Goal: Transaction & Acquisition: Register for event/course

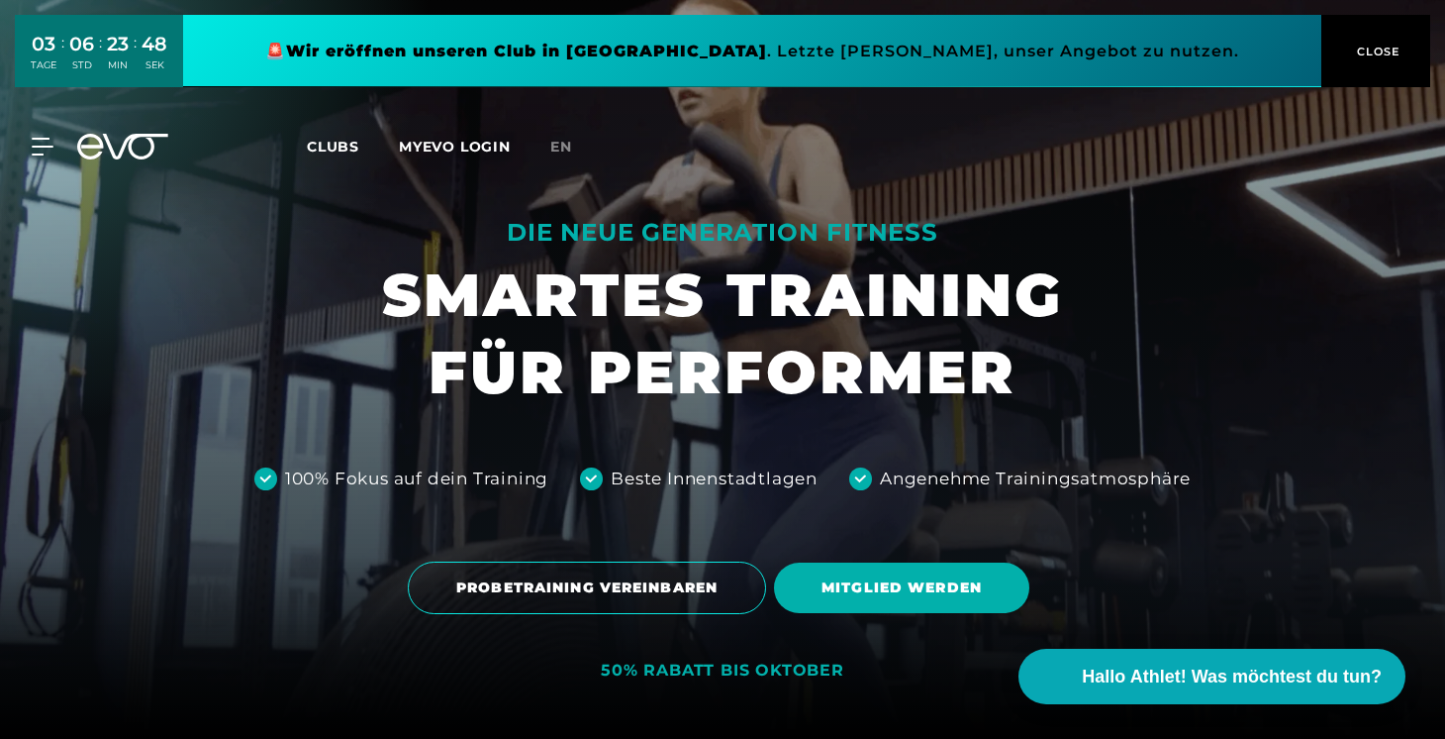
click at [45, 157] on div "MyEVO Login Über EVO Mitgliedschaften Probetraining TAGESPASS EVO Studios [GEOG…" at bounding box center [723, 146] width 1438 height 57
click at [106, 143] on icon at bounding box center [122, 147] width 91 height 26
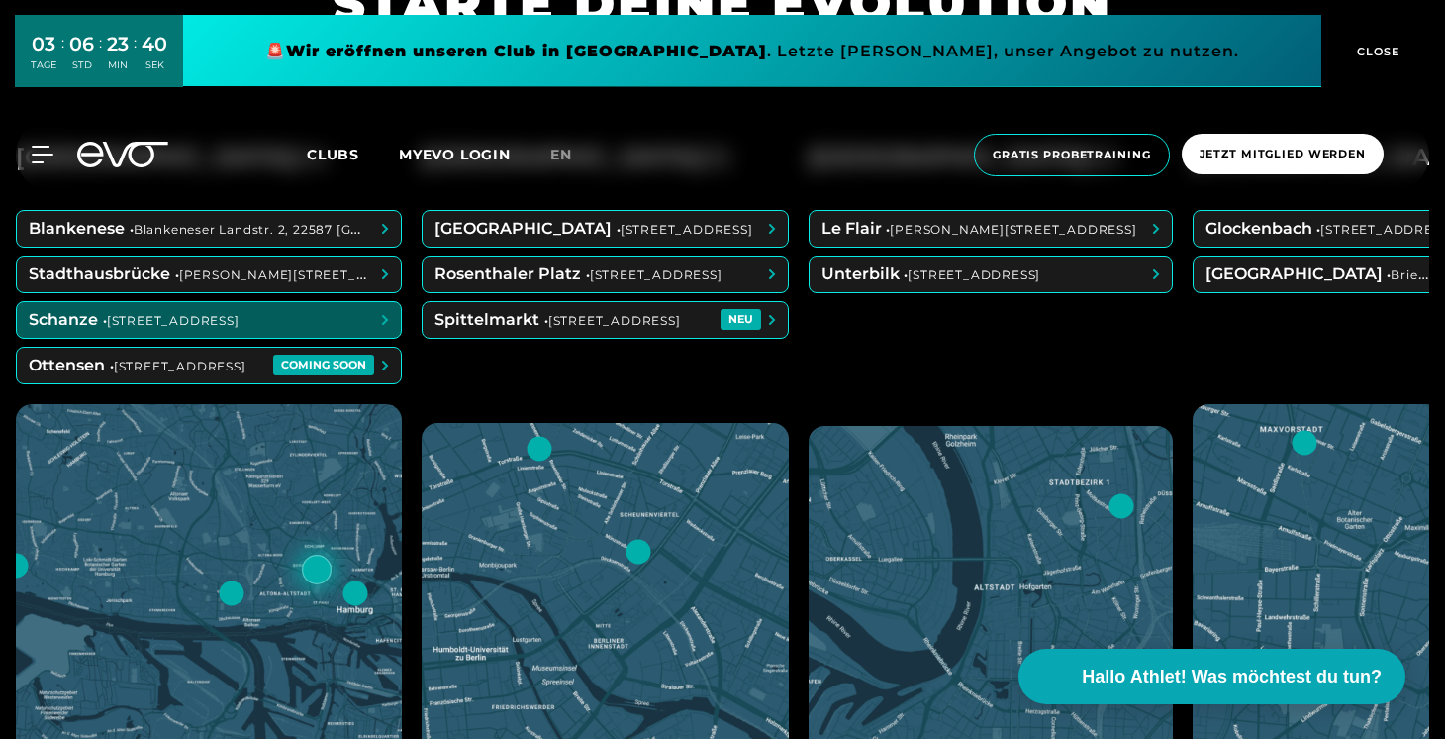
scroll to position [881, 0]
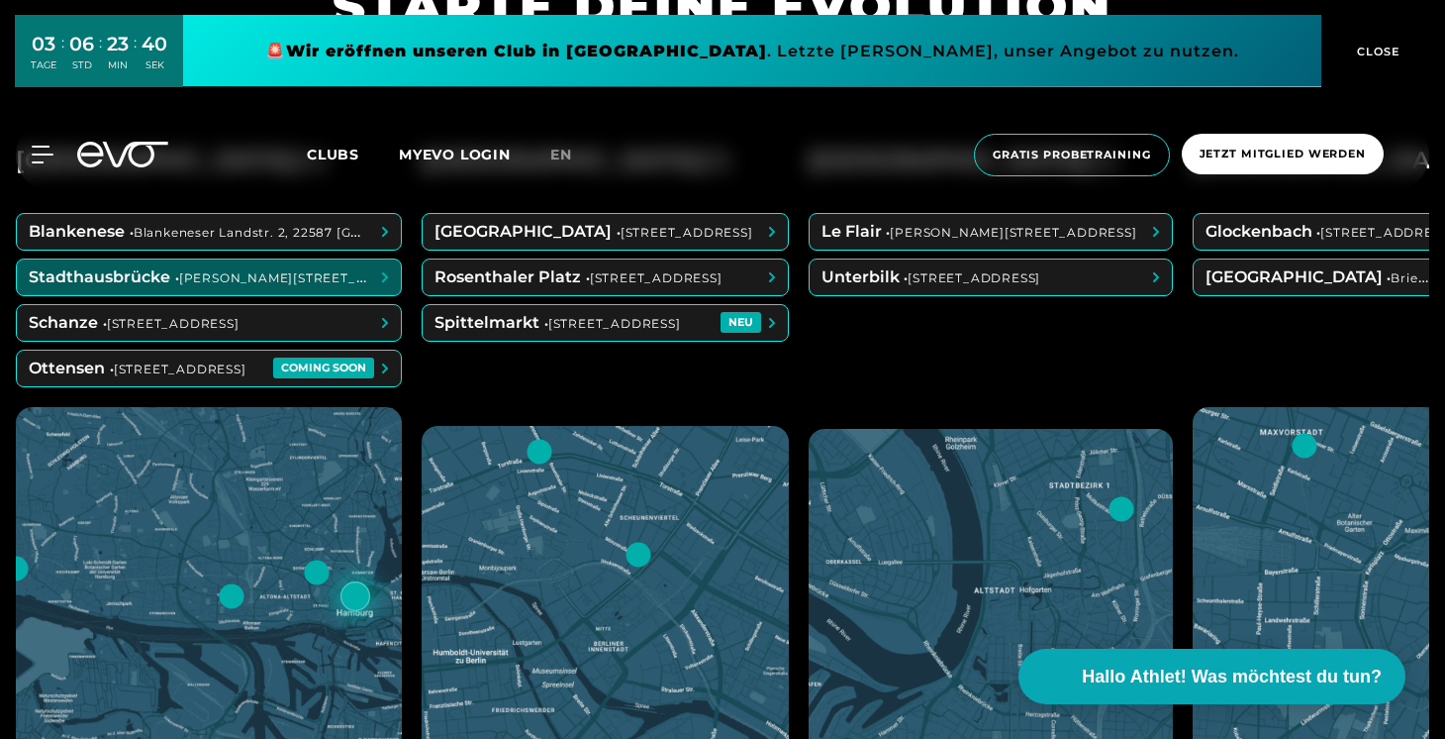
click at [232, 277] on span at bounding box center [209, 277] width 384 height 36
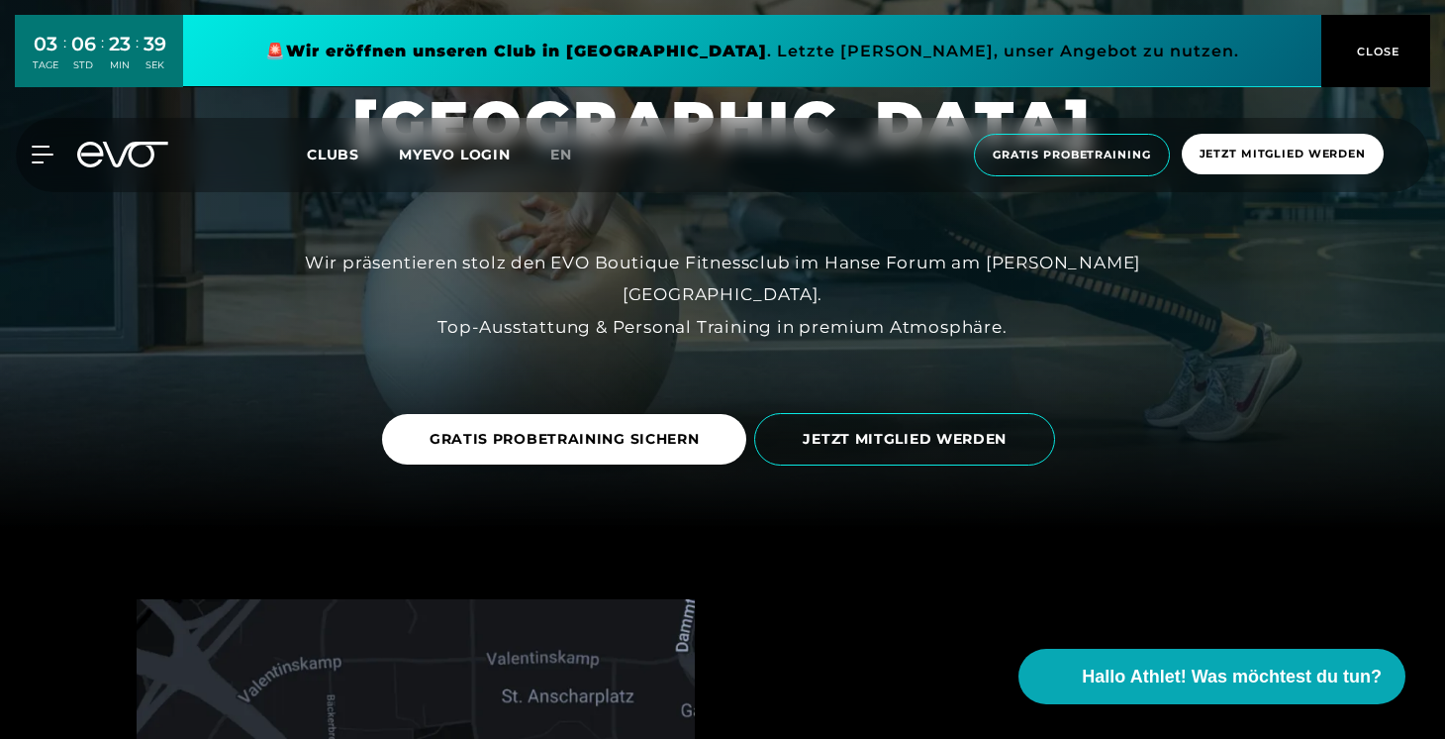
scroll to position [208, 0]
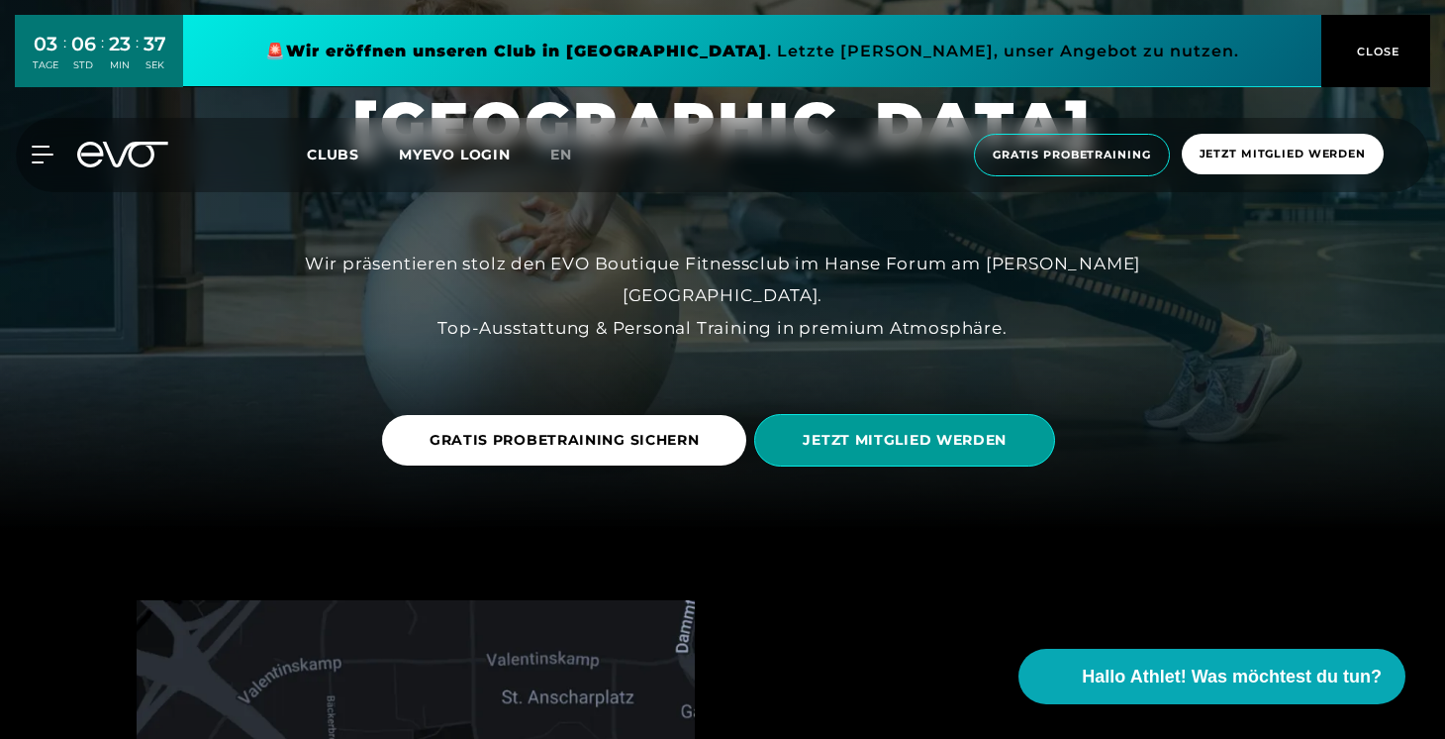
click at [830, 436] on span "JETZT MITGLIED WERDEN" at bounding box center [905, 440] width 204 height 21
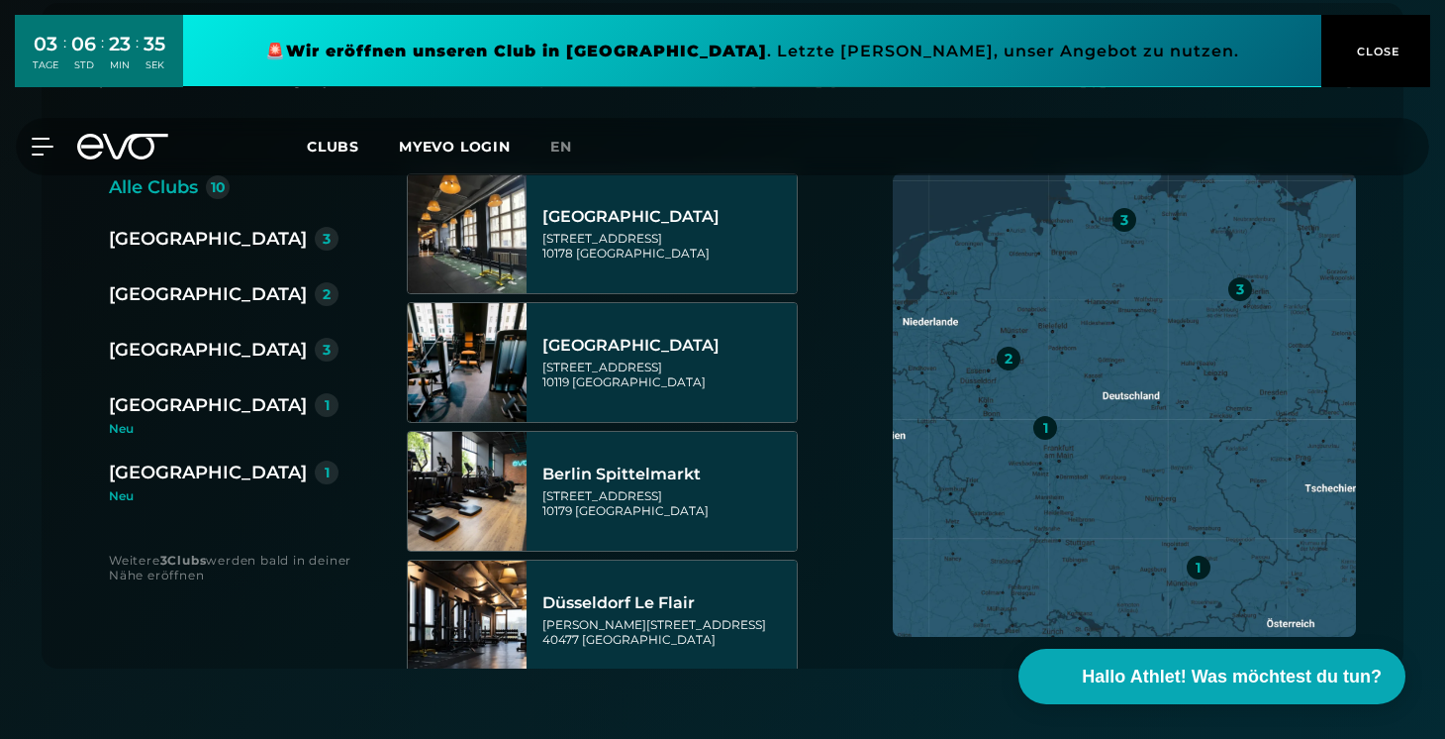
scroll to position [437, 0]
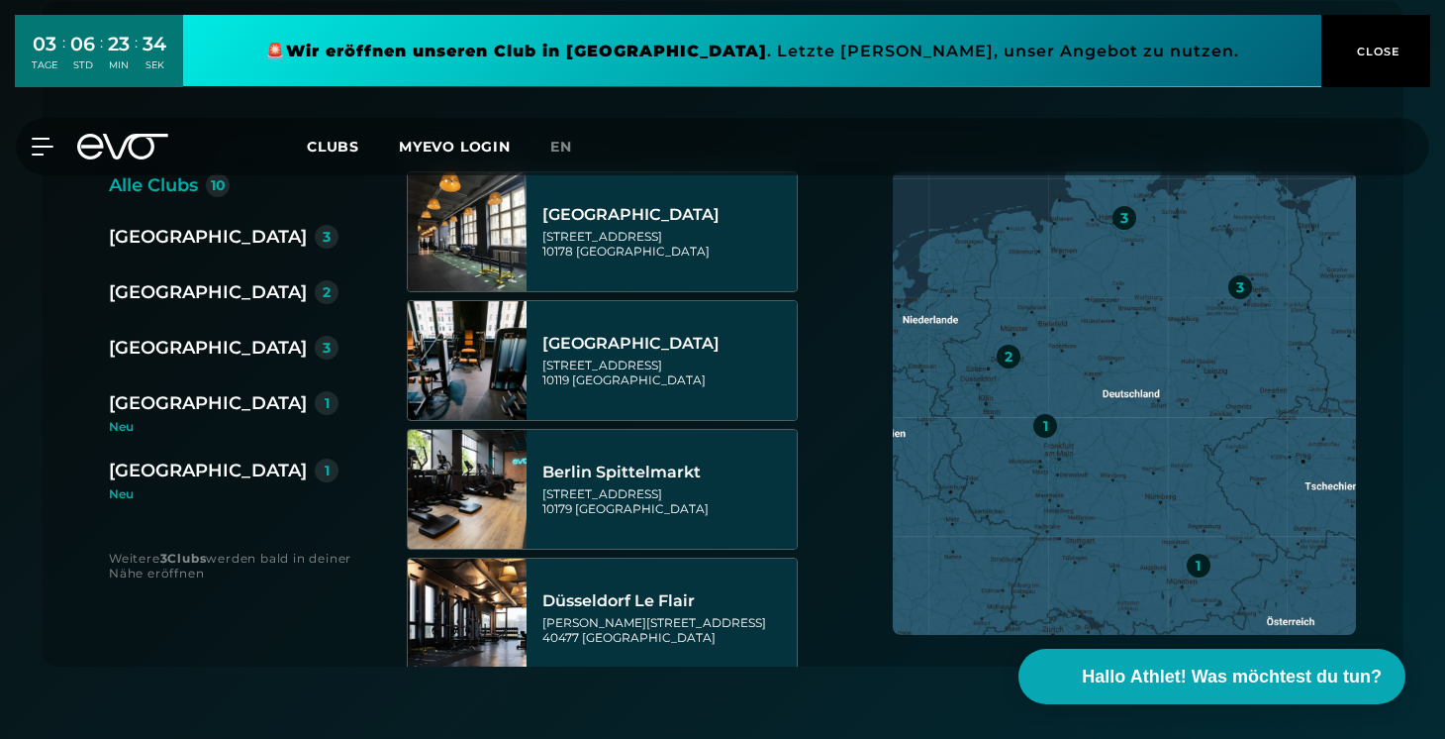
click at [142, 359] on div "[GEOGRAPHIC_DATA]" at bounding box center [208, 348] width 198 height 28
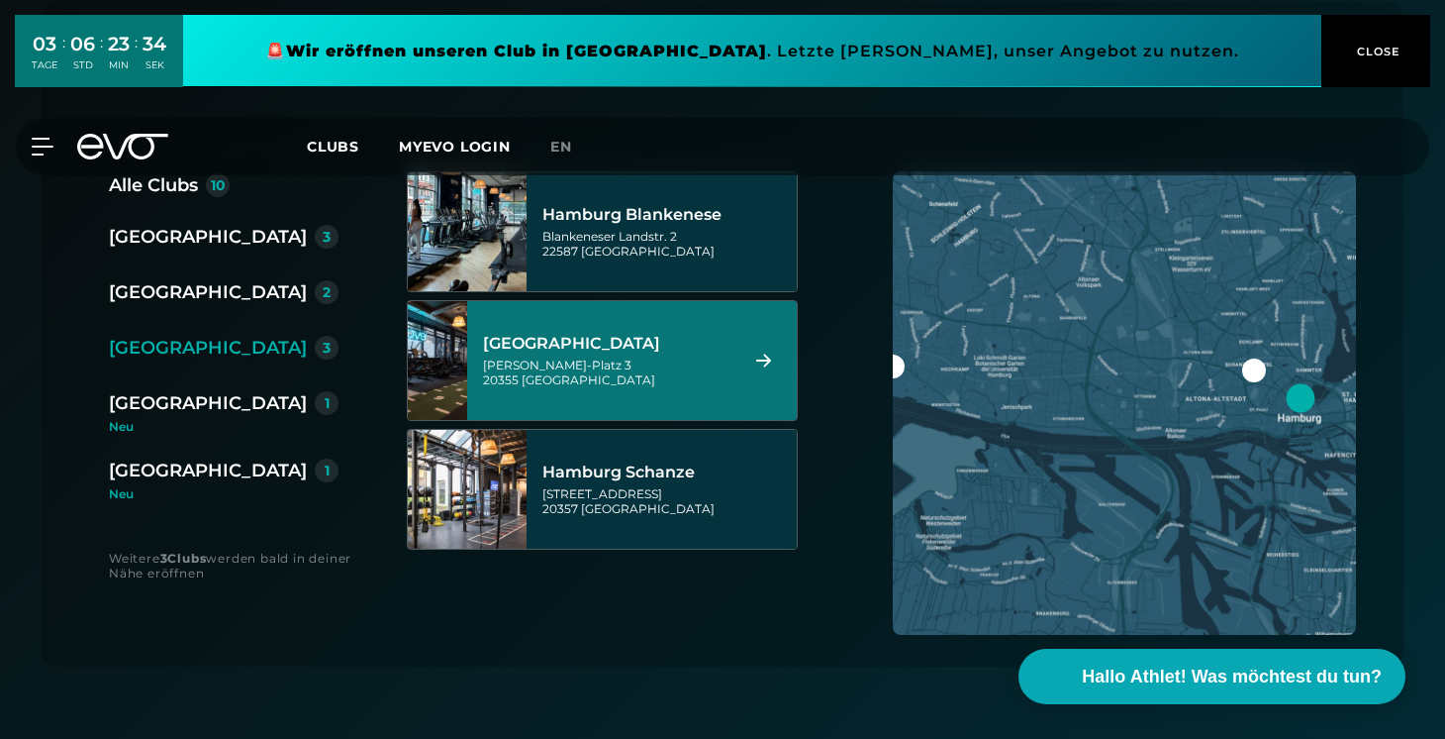
click at [689, 363] on div "[PERSON_NAME]-Platz 3 20355 [GEOGRAPHIC_DATA]" at bounding box center [607, 372] width 248 height 30
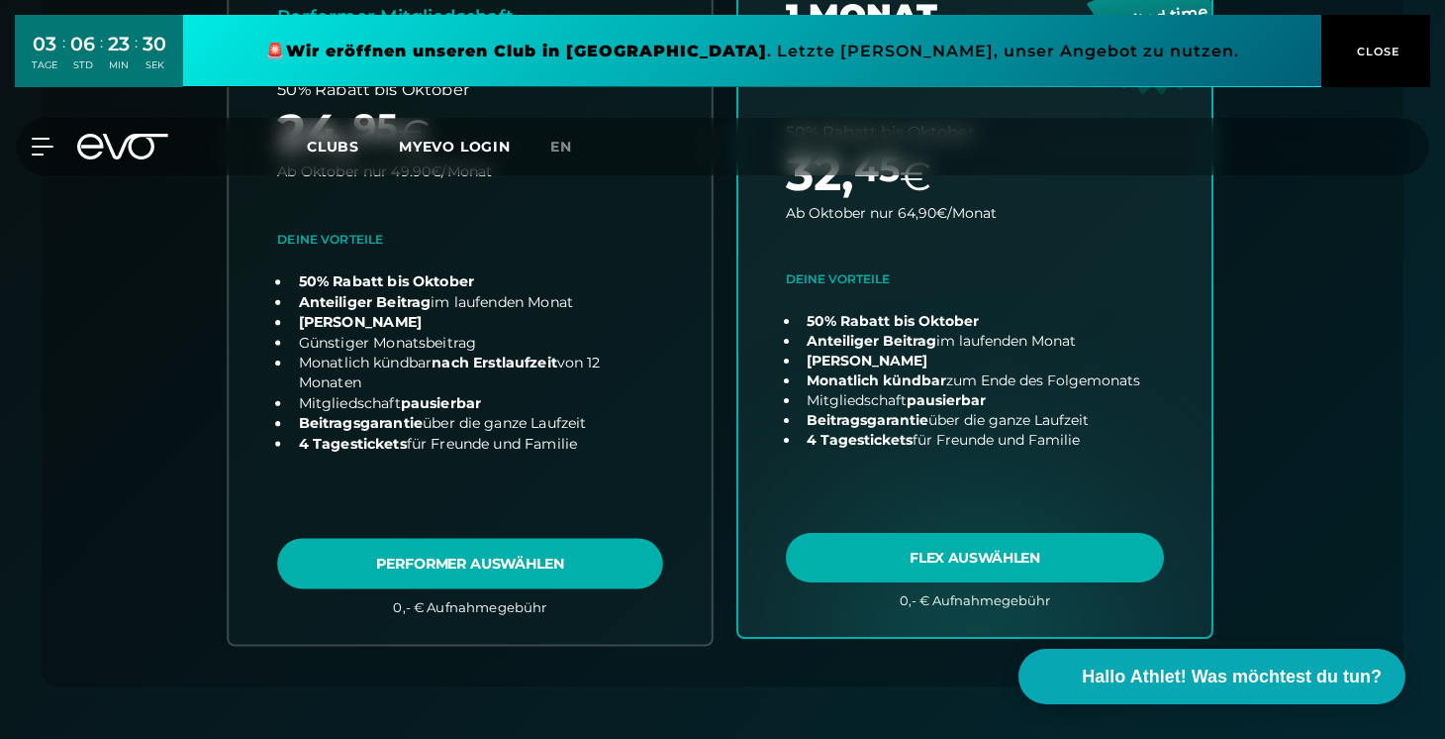
scroll to position [657, 0]
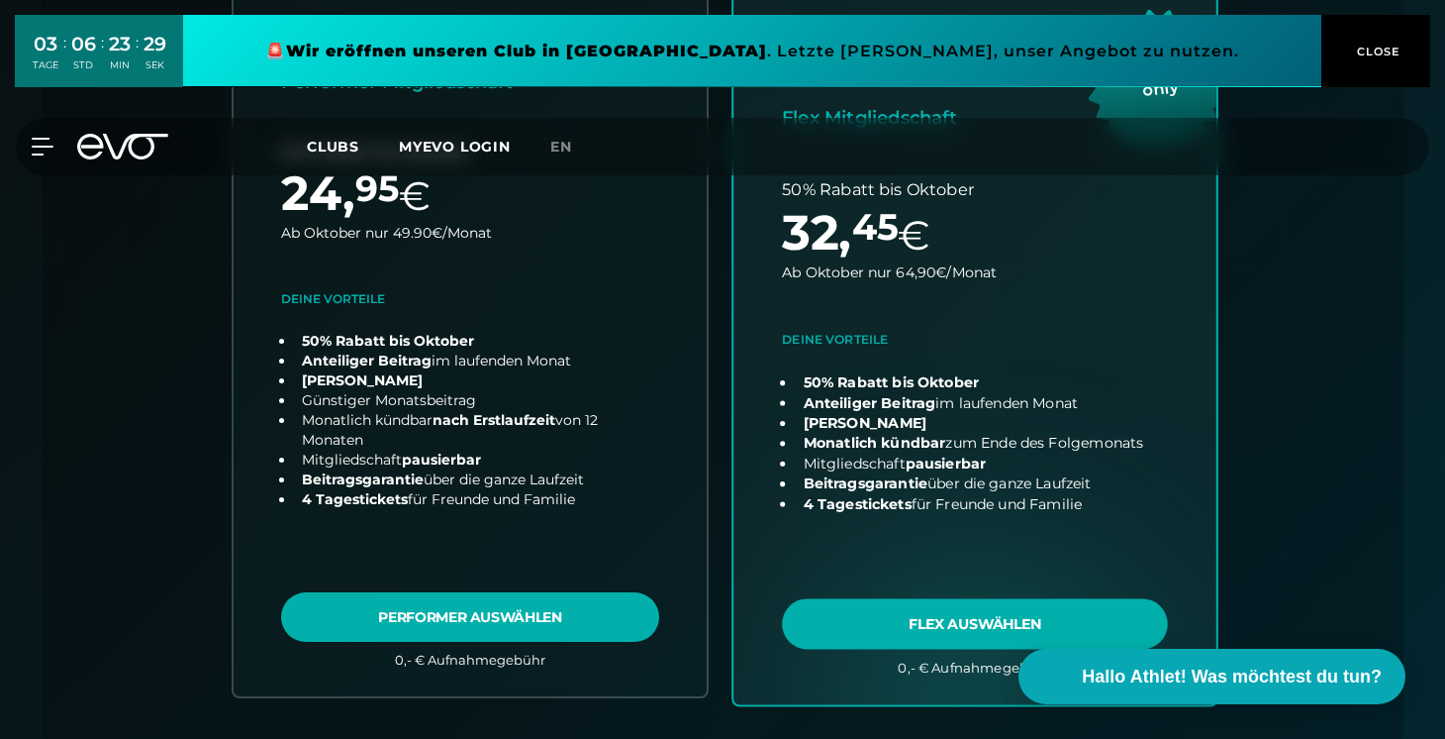
click at [910, 627] on link "choose plan" at bounding box center [975, 324] width 483 height 759
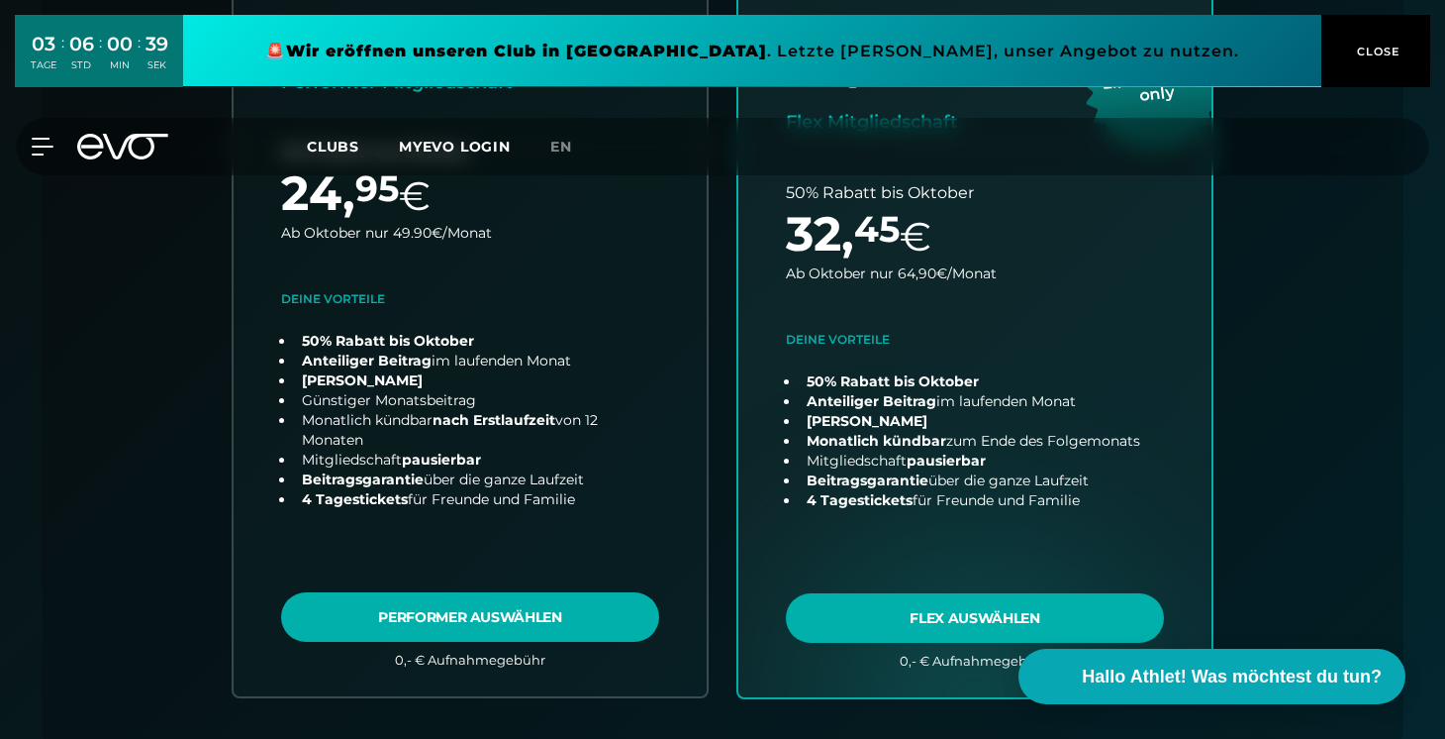
click at [93, 201] on div "Alle Clubs 10 [GEOGRAPHIC_DATA] 3 [GEOGRAPHIC_DATA] 2 [GEOGRAPHIC_DATA] 3 [GEOG…" at bounding box center [722, 348] width 1267 height 796
click at [50, 159] on div "MyEVO Login Über EVO Mitgliedschaften Probetraining TAGESPASS EVO Studios [GEOG…" at bounding box center [723, 146] width 1438 height 57
click at [47, 156] on div "MyEVO Login Über EVO Mitgliedschaften Probetraining TAGESPASS EVO Studios [GEOG…" at bounding box center [723, 146] width 1438 height 57
click at [43, 139] on icon at bounding box center [47, 147] width 28 height 16
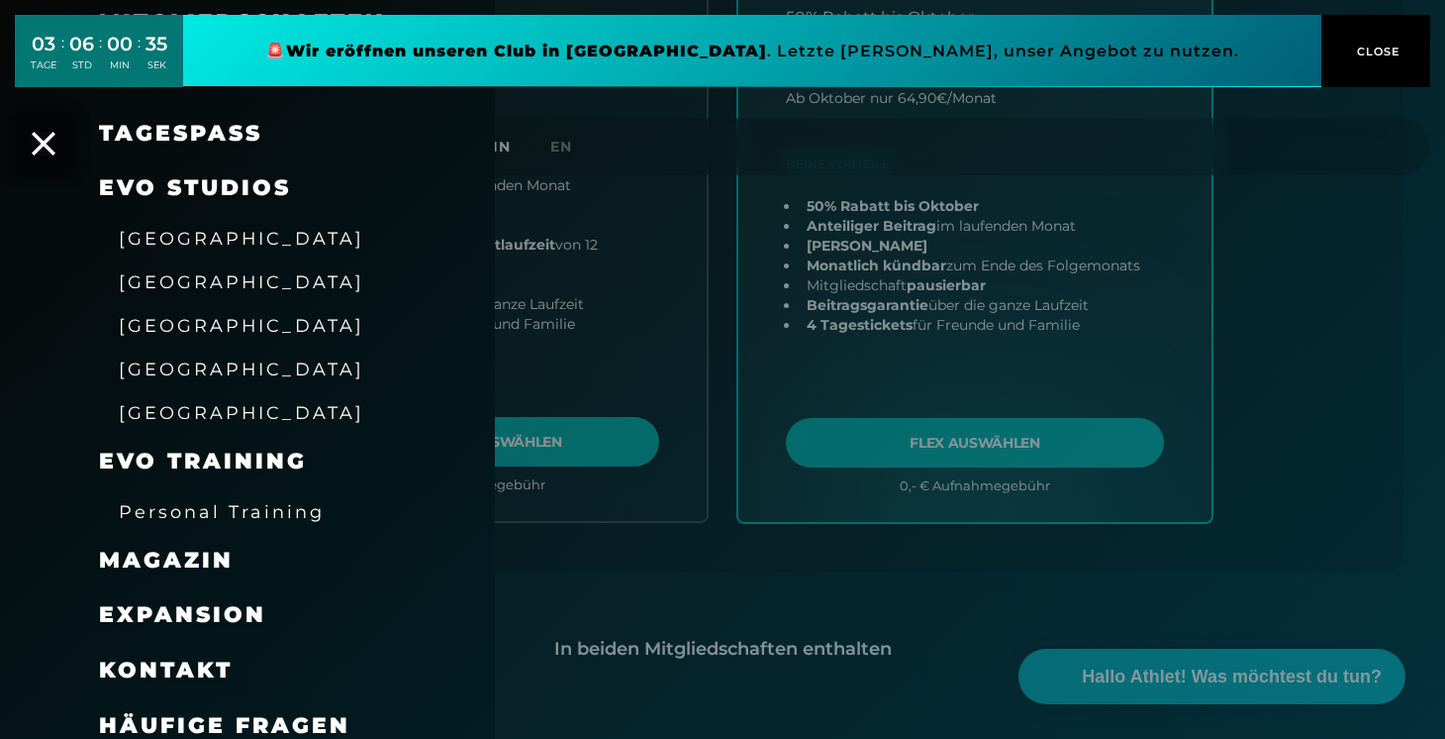
scroll to position [837, 0]
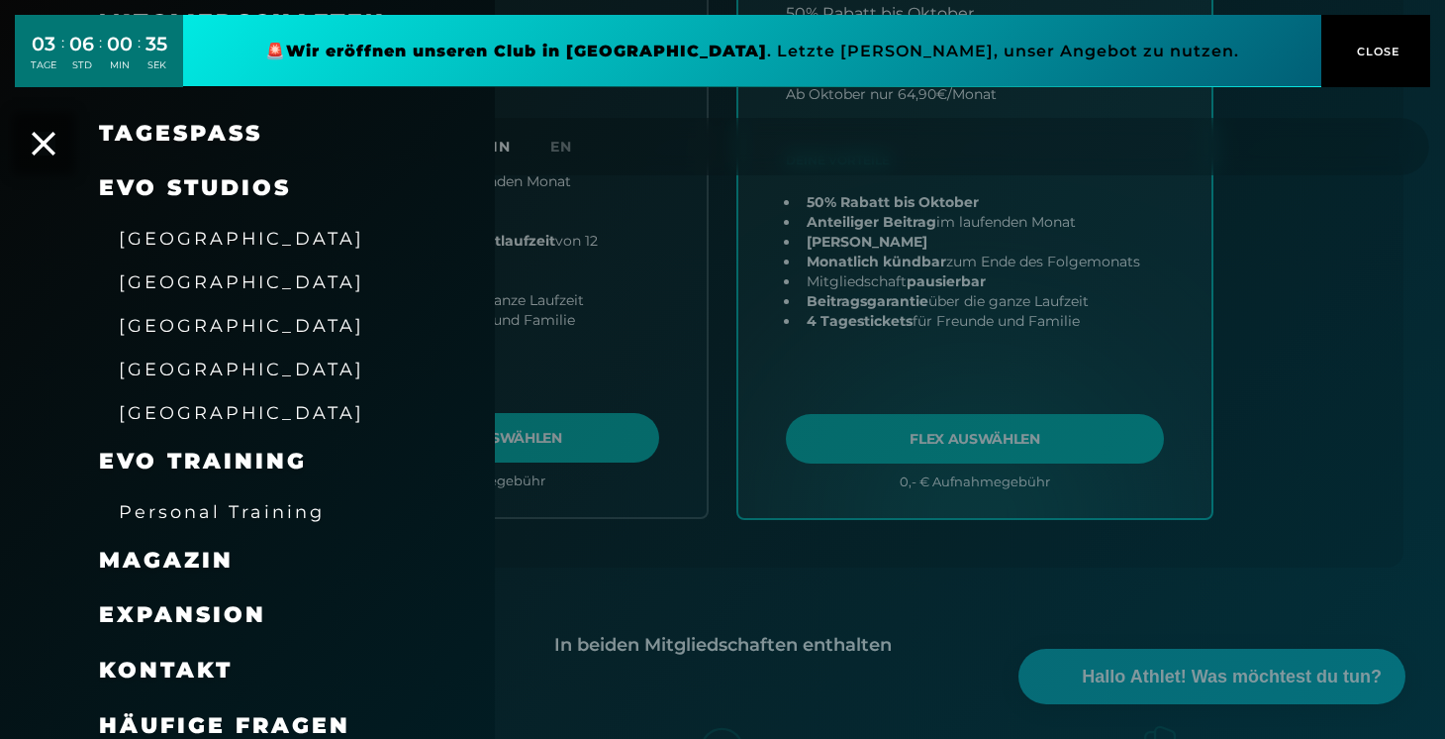
click at [180, 657] on span "Kontakt" at bounding box center [166, 669] width 134 height 27
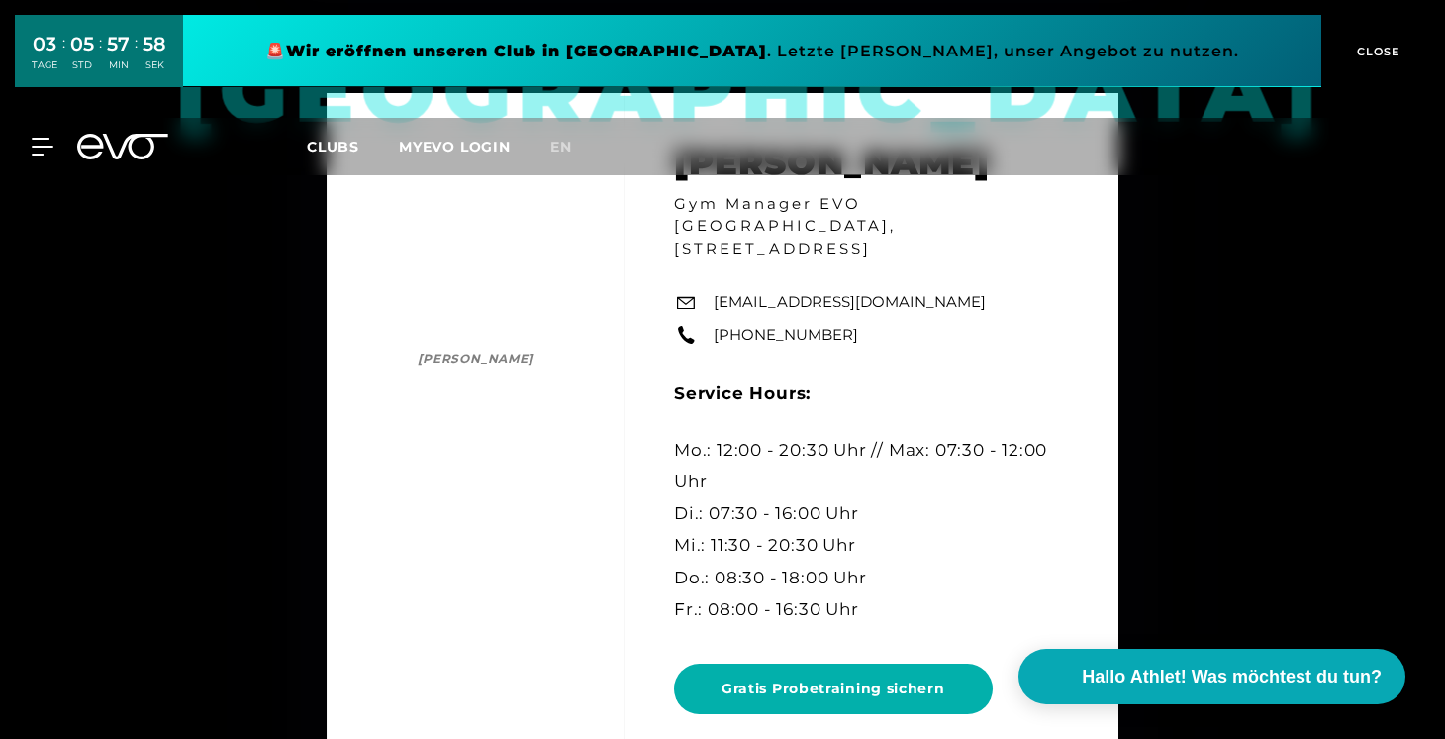
scroll to position [4358, 0]
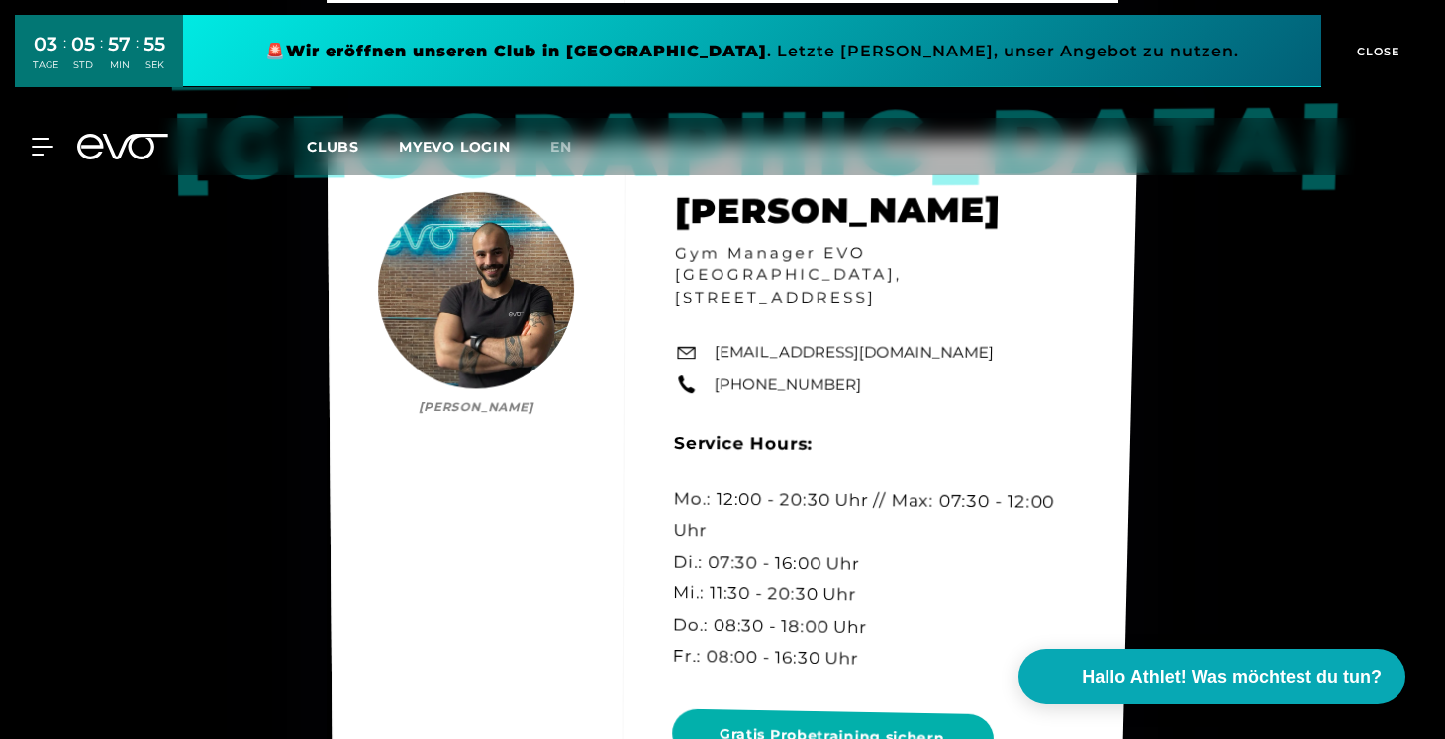
click at [846, 373] on link "[PHONE_NUMBER]" at bounding box center [789, 384] width 148 height 23
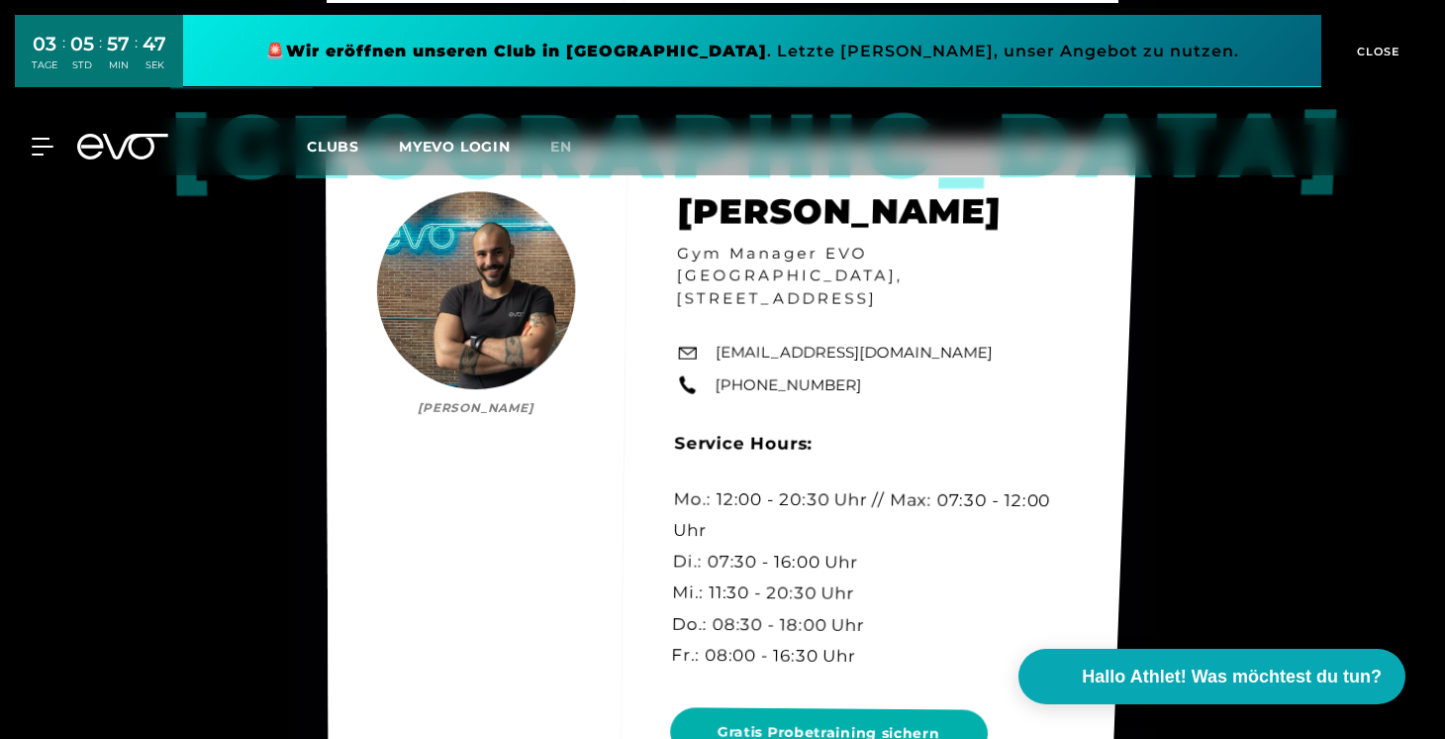
drag, startPoint x: 891, startPoint y: 360, endPoint x: 762, endPoint y: 376, distance: 129.7
click at [762, 376] on div "Berlin Mo [PERSON_NAME] Gym Manager EVO [GEOGRAPHIC_DATA], Rosa-[STREET_ADDRESS…" at bounding box center [731, 481] width 811 height 682
click at [762, 383] on div "Berlin Mo [PERSON_NAME] Gym Manager EVO [GEOGRAPHIC_DATA], Rosa-[STREET_ADDRESS…" at bounding box center [731, 481] width 811 height 683
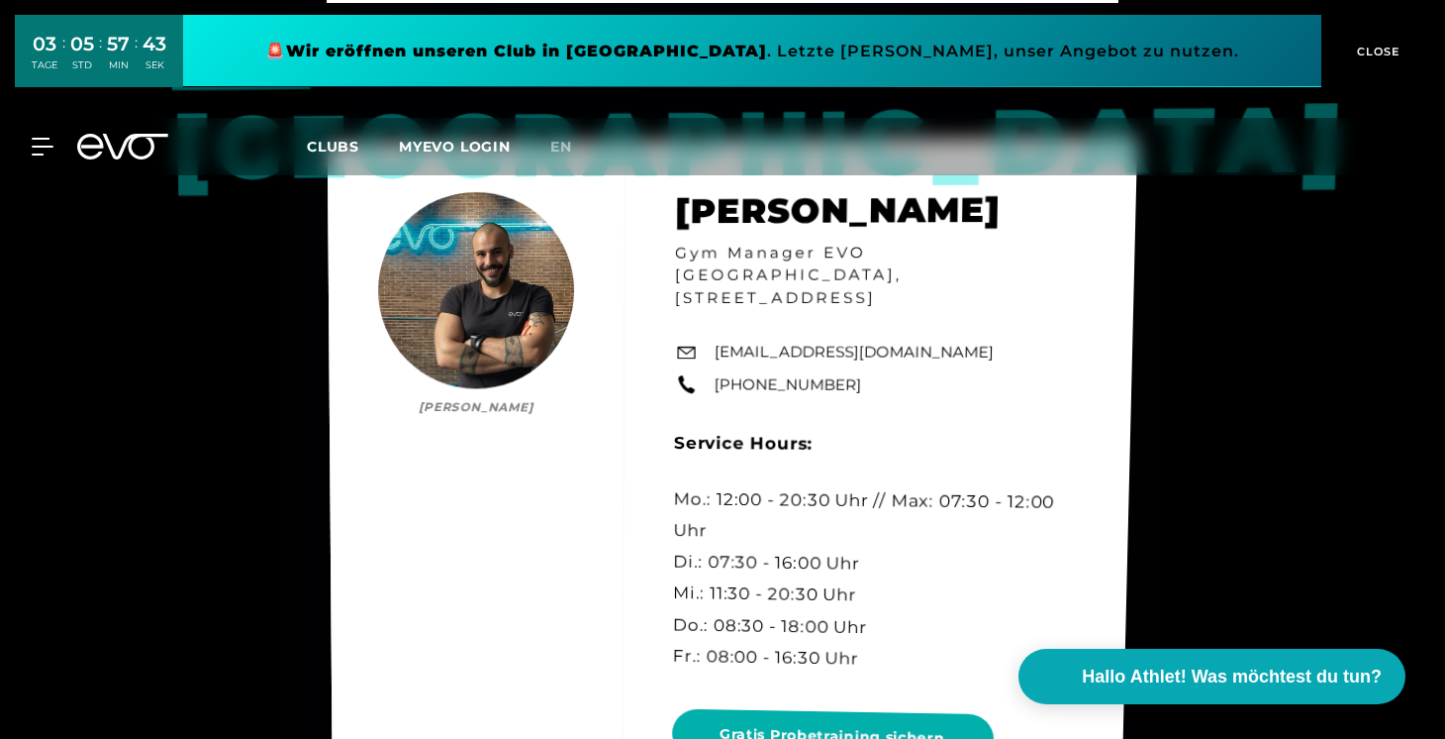
drag, startPoint x: 712, startPoint y: 356, endPoint x: 844, endPoint y: 366, distance: 133.0
click at [844, 366] on div "Berlin Mo [PERSON_NAME] Gym Manager EVO [GEOGRAPHIC_DATA], Rosa-[STREET_ADDRESS…" at bounding box center [733, 484] width 810 height 693
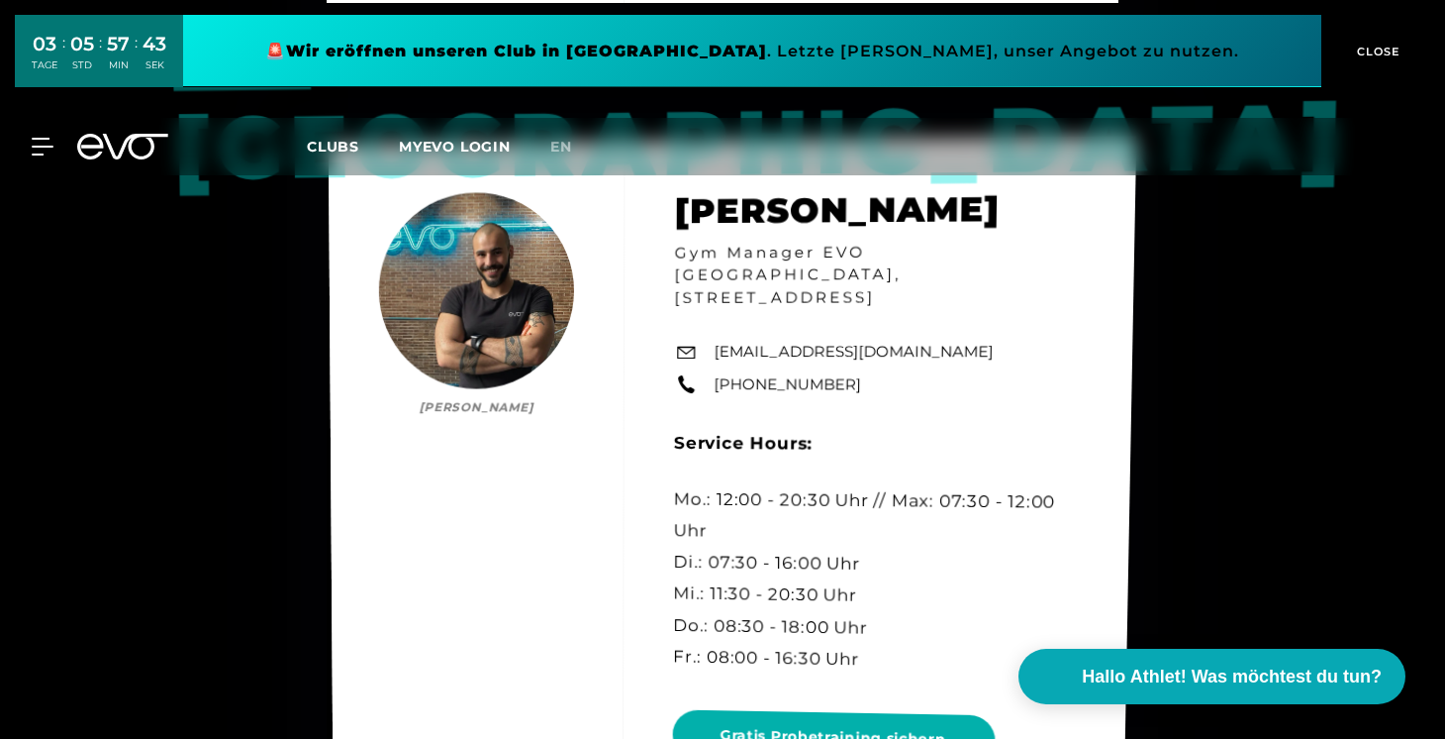
click at [858, 387] on div "Berlin Mo [PERSON_NAME] Gym Manager EVO [GEOGRAPHIC_DATA], Rosa-[STREET_ADDRESS…" at bounding box center [733, 485] width 808 height 696
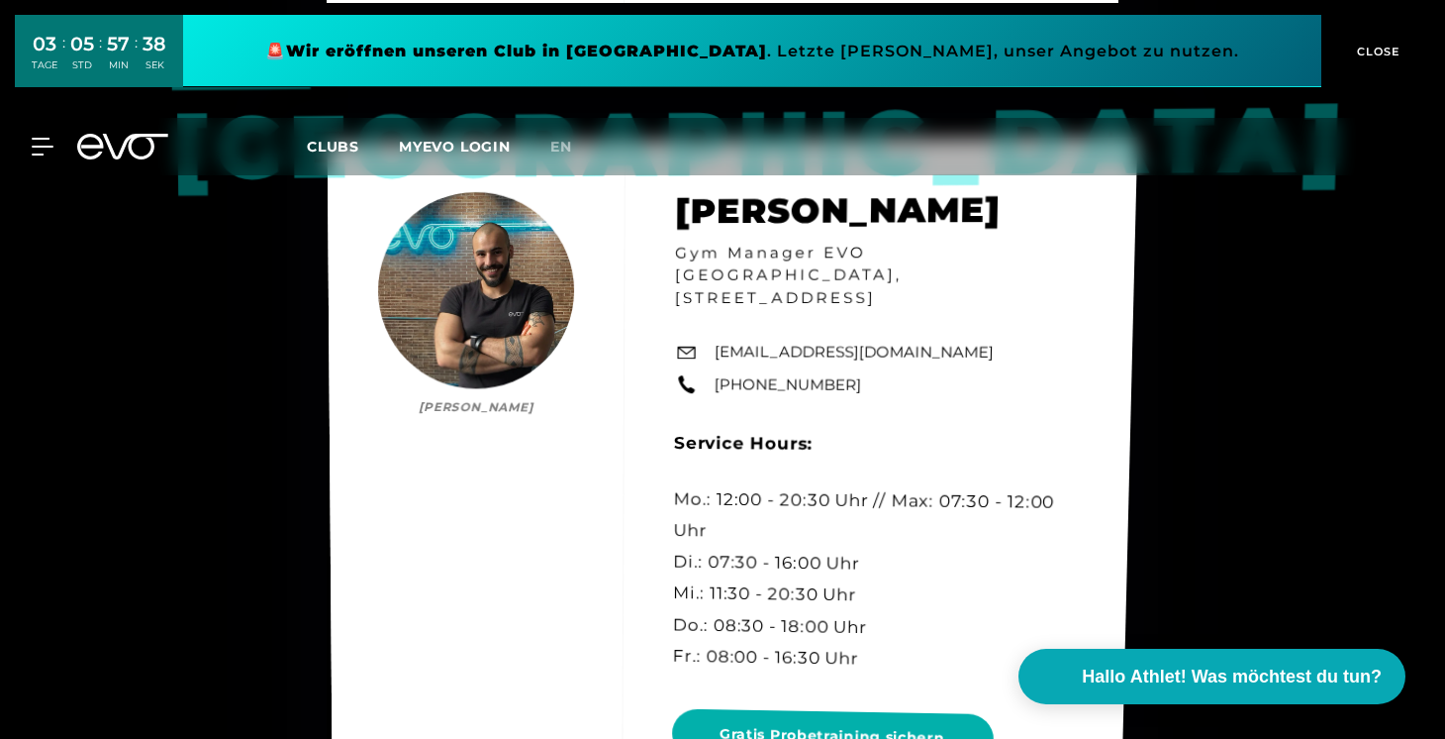
click at [843, 365] on div "Berlin Mo [PERSON_NAME] Gym Manager EVO [GEOGRAPHIC_DATA], Rosa-[STREET_ADDRESS…" at bounding box center [733, 484] width 811 height 693
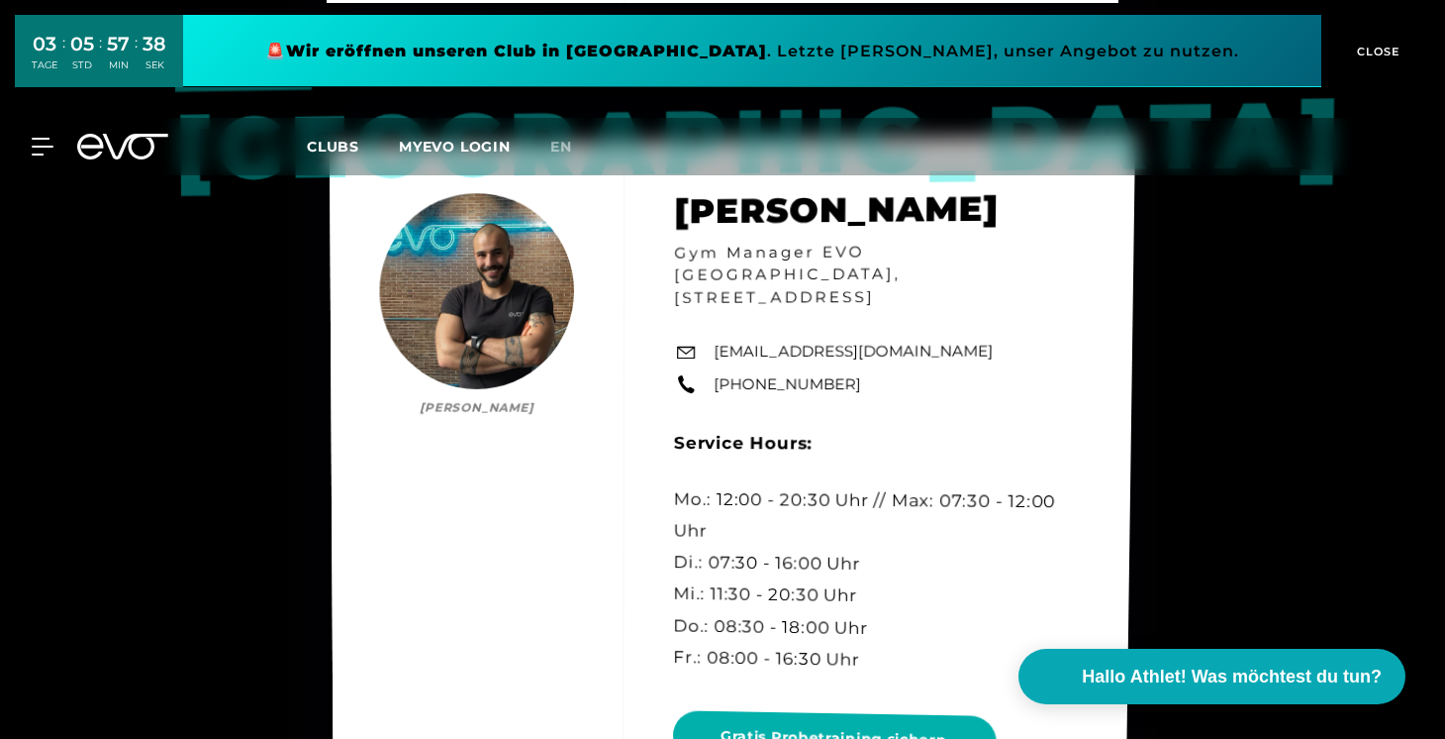
click at [860, 409] on div "Berlin Mo [PERSON_NAME] Gym Manager EVO [GEOGRAPHIC_DATA], Rosa-[STREET_ADDRESS…" at bounding box center [733, 485] width 806 height 698
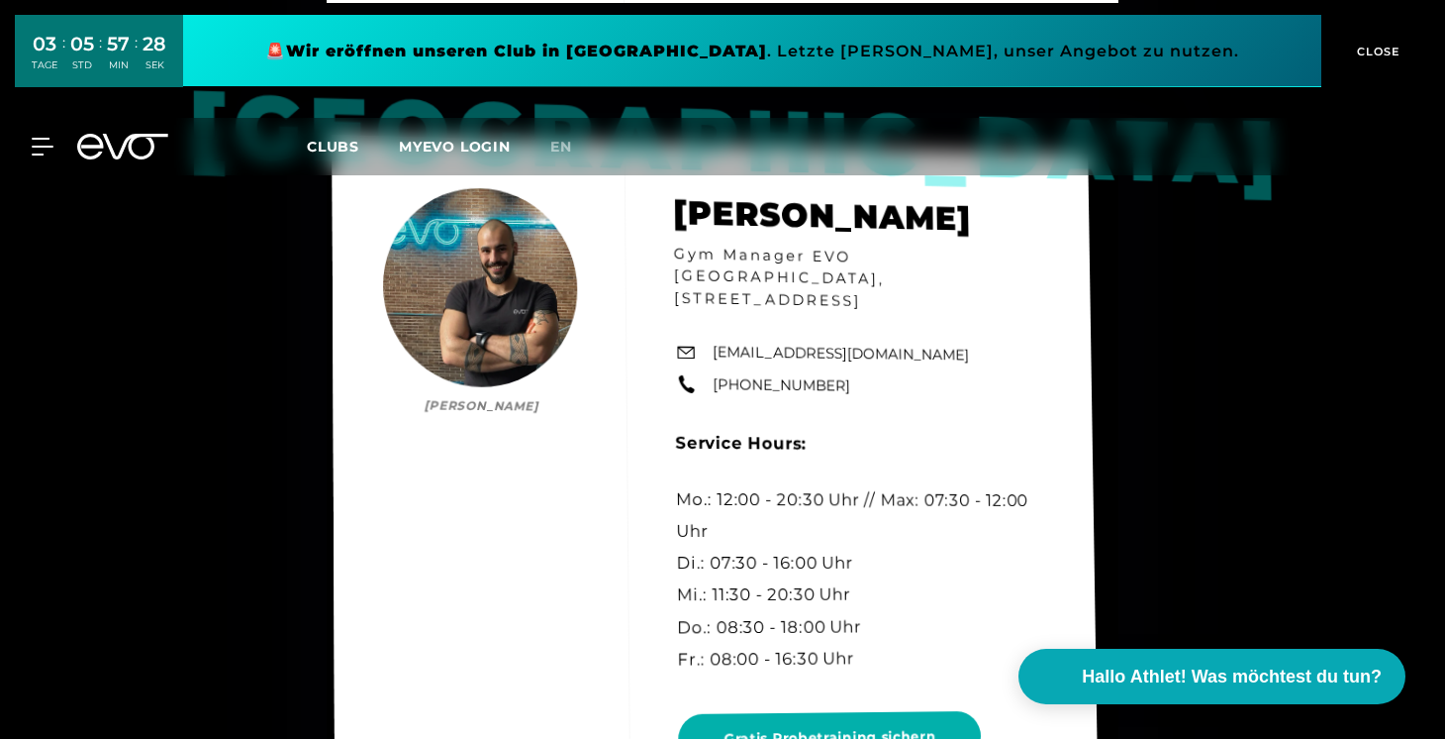
click at [509, 538] on div "Berlin Mo [PERSON_NAME] Gym Manager EVO [GEOGRAPHIC_DATA], Rosa-[STREET_ADDRESS…" at bounding box center [715, 486] width 766 height 702
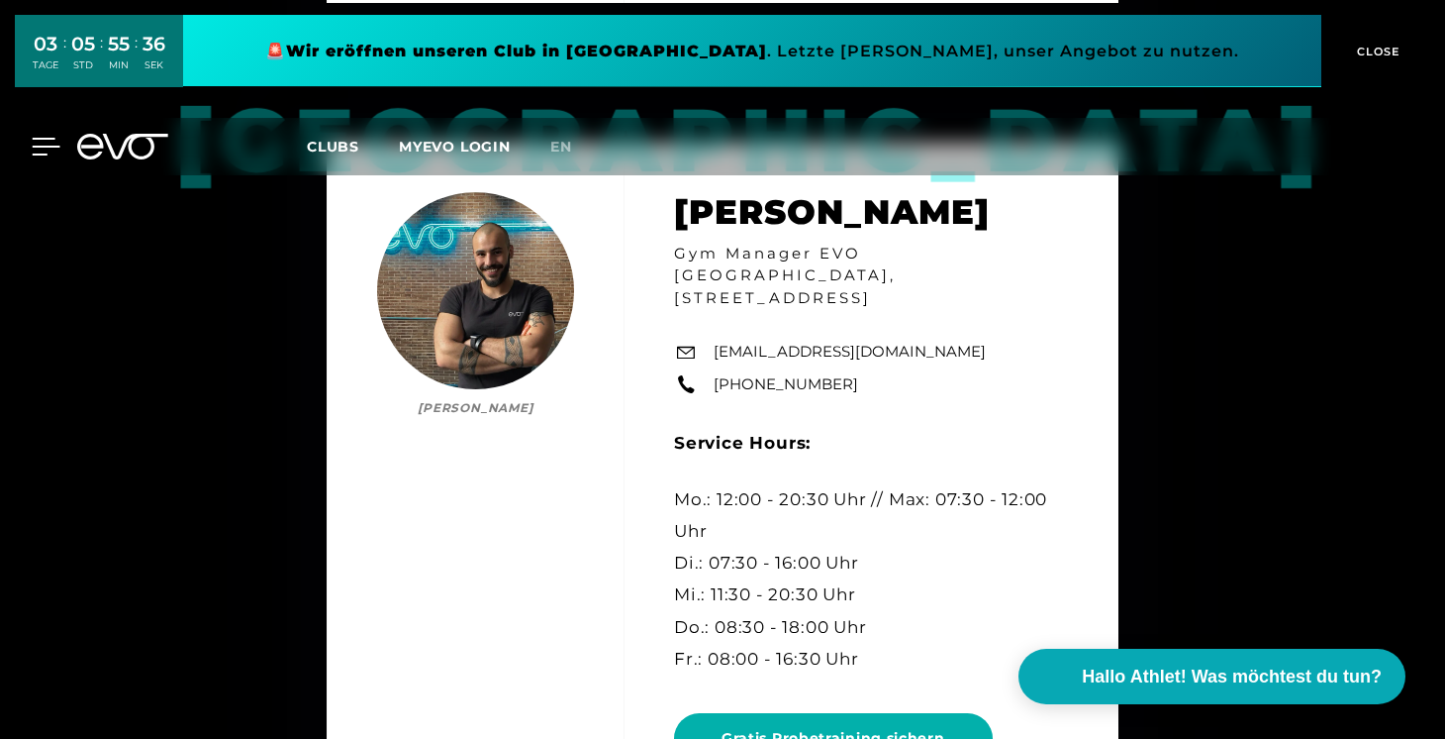
click at [50, 147] on div "MyEVO Login Über EVO Mitgliedschaften Probetraining TAGESPASS EVO Studios [GEOG…" at bounding box center [30, 147] width 69 height 18
click at [48, 151] on icon at bounding box center [46, 147] width 29 height 18
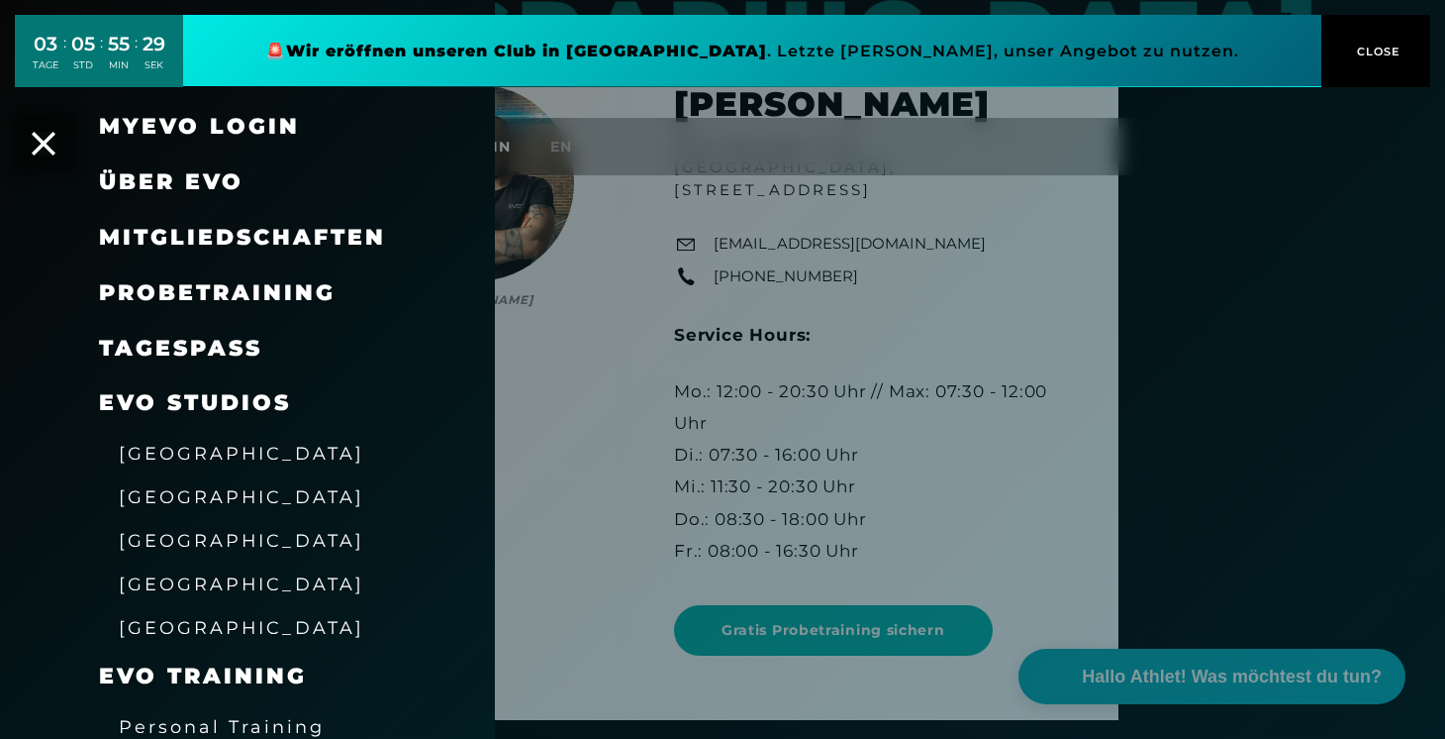
scroll to position [0, 0]
click at [210, 280] on span "Probetraining" at bounding box center [217, 292] width 237 height 27
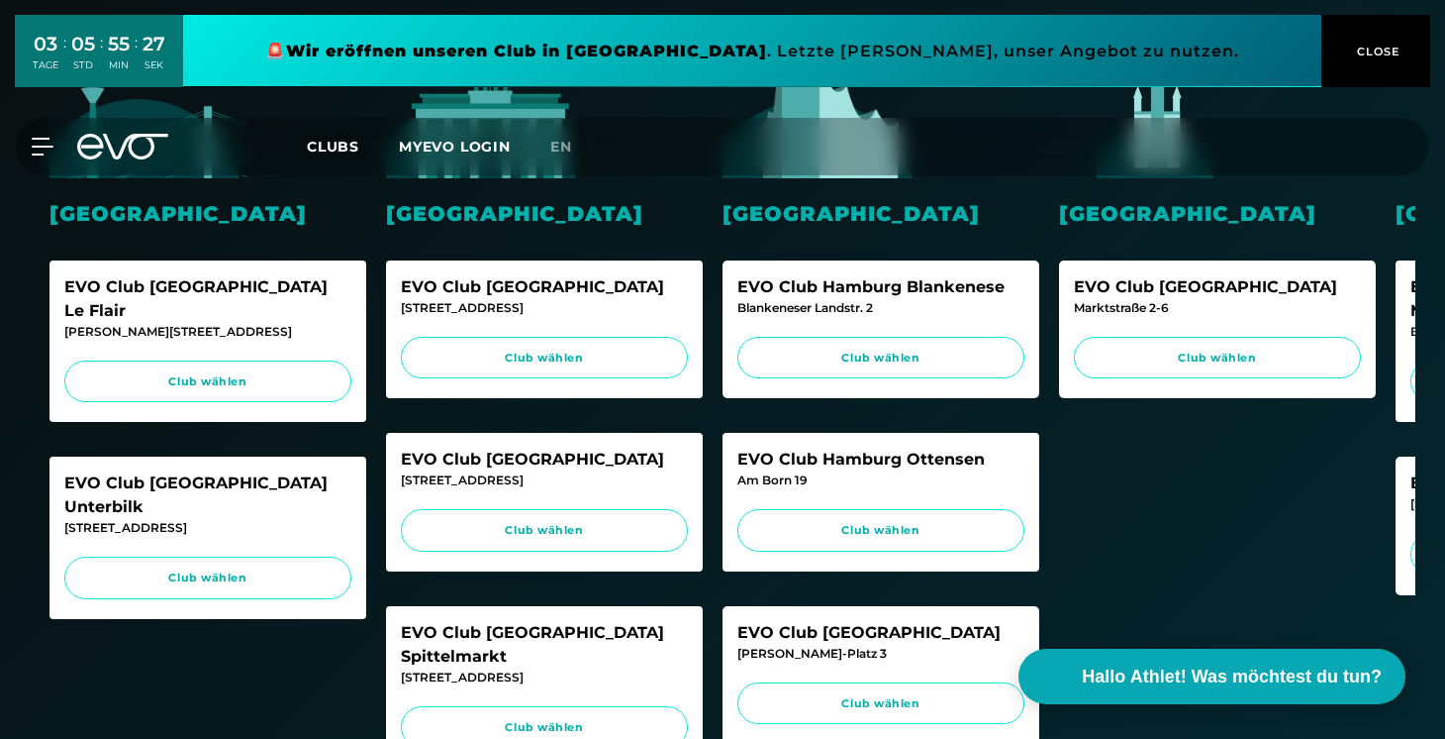
scroll to position [536, 0]
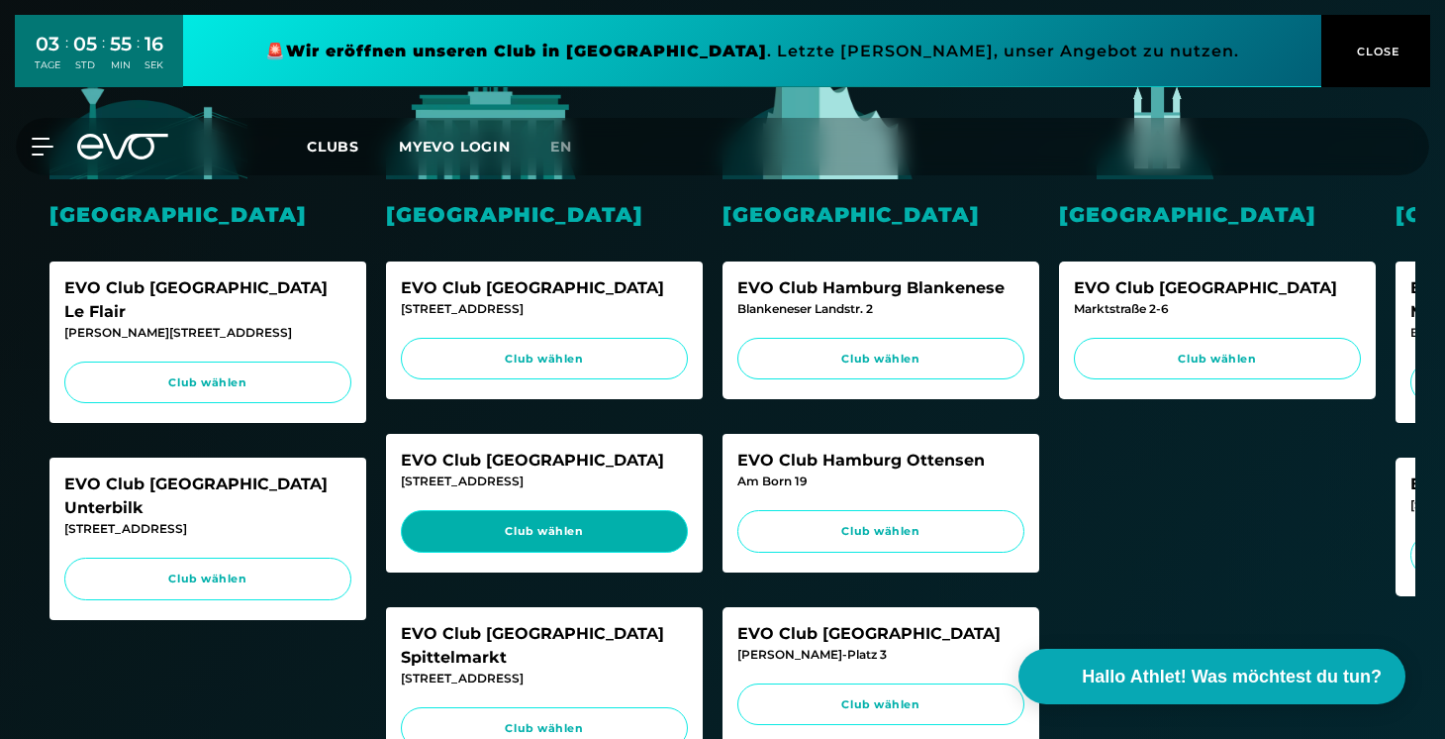
click at [560, 512] on link "Club wählen" at bounding box center [544, 531] width 287 height 43
click at [557, 536] on link "Club wählen" at bounding box center [544, 531] width 287 height 43
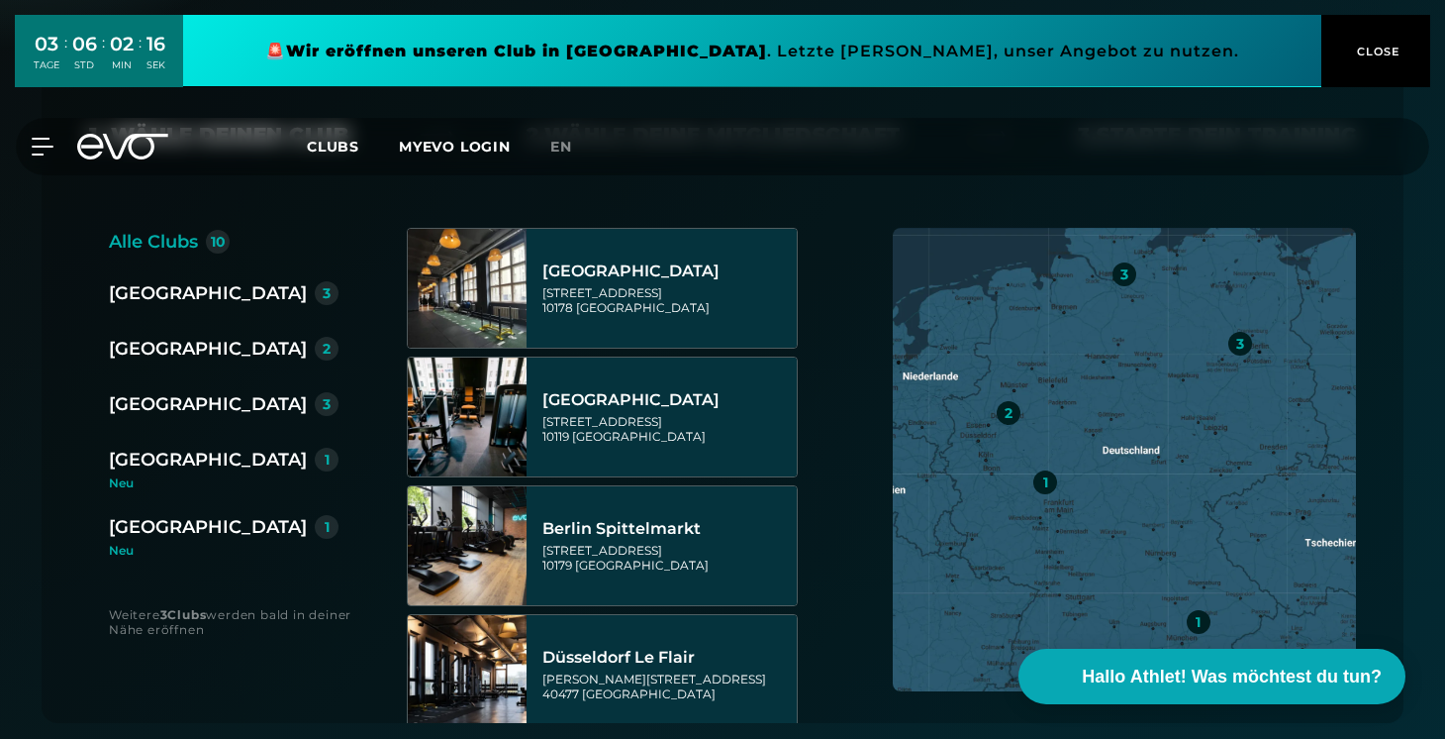
scroll to position [380, 0]
click at [140, 287] on div "[GEOGRAPHIC_DATA]" at bounding box center [208, 293] width 198 height 28
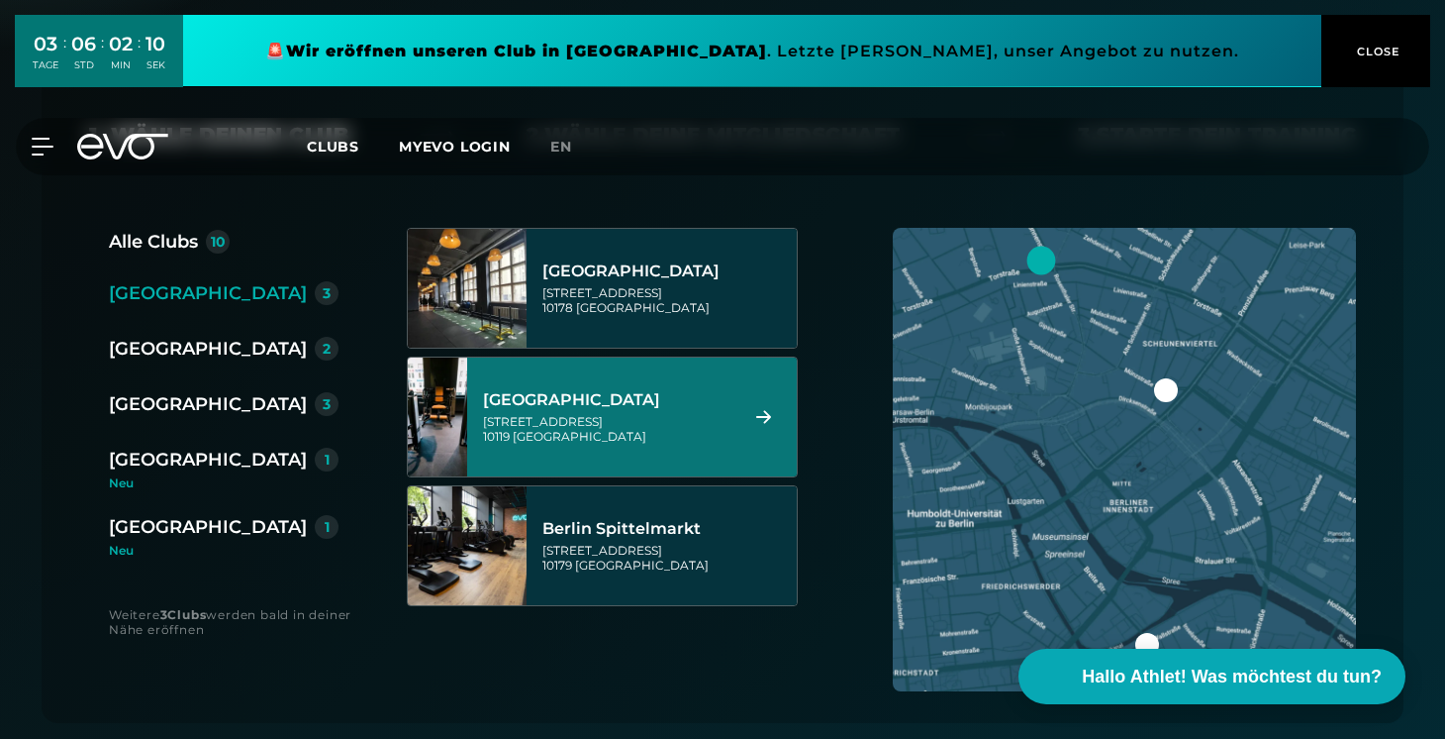
click at [722, 401] on div "[GEOGRAPHIC_DATA]" at bounding box center [607, 400] width 248 height 20
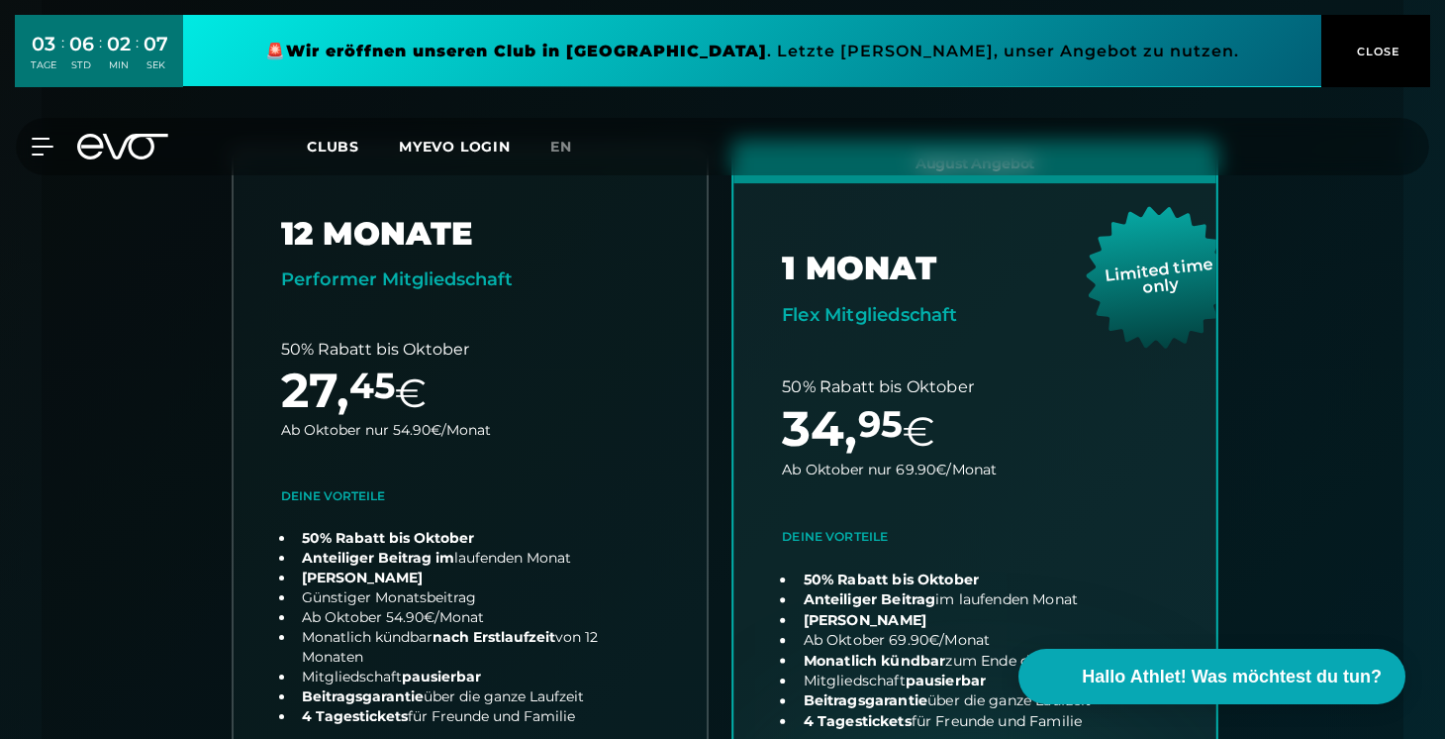
scroll to position [459, 0]
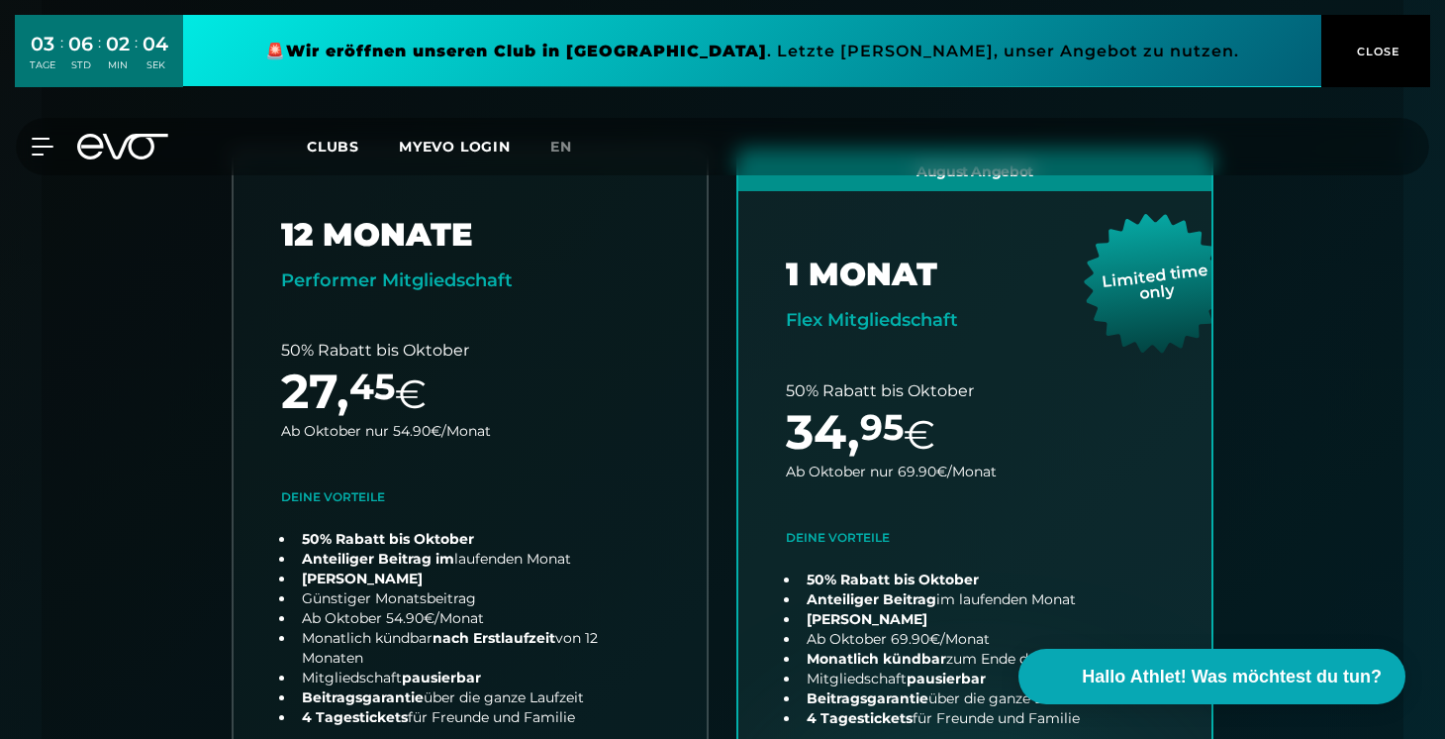
click at [1378, 60] on span "CLOSE" at bounding box center [1376, 52] width 49 height 18
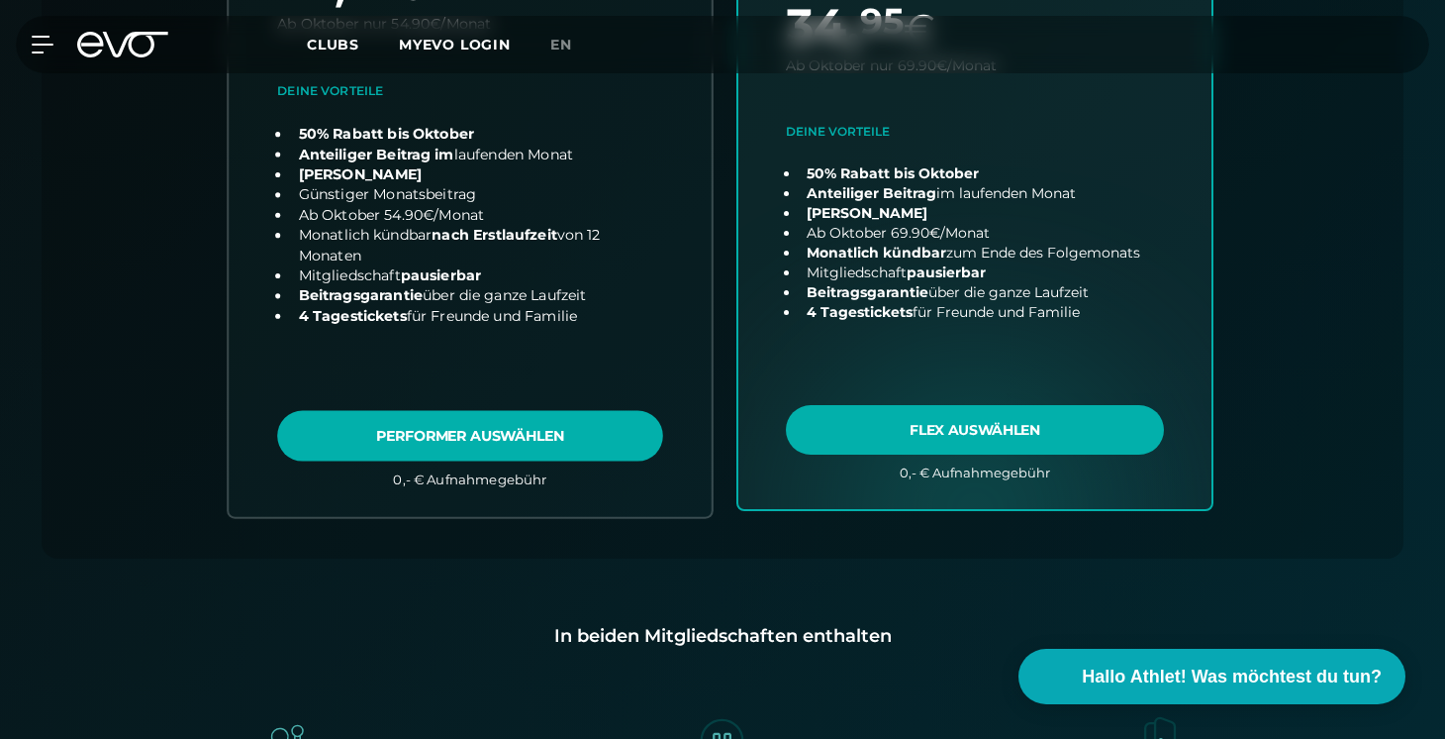
scroll to position [866, 0]
click at [566, 432] on link "choose plan" at bounding box center [470, 126] width 483 height 778
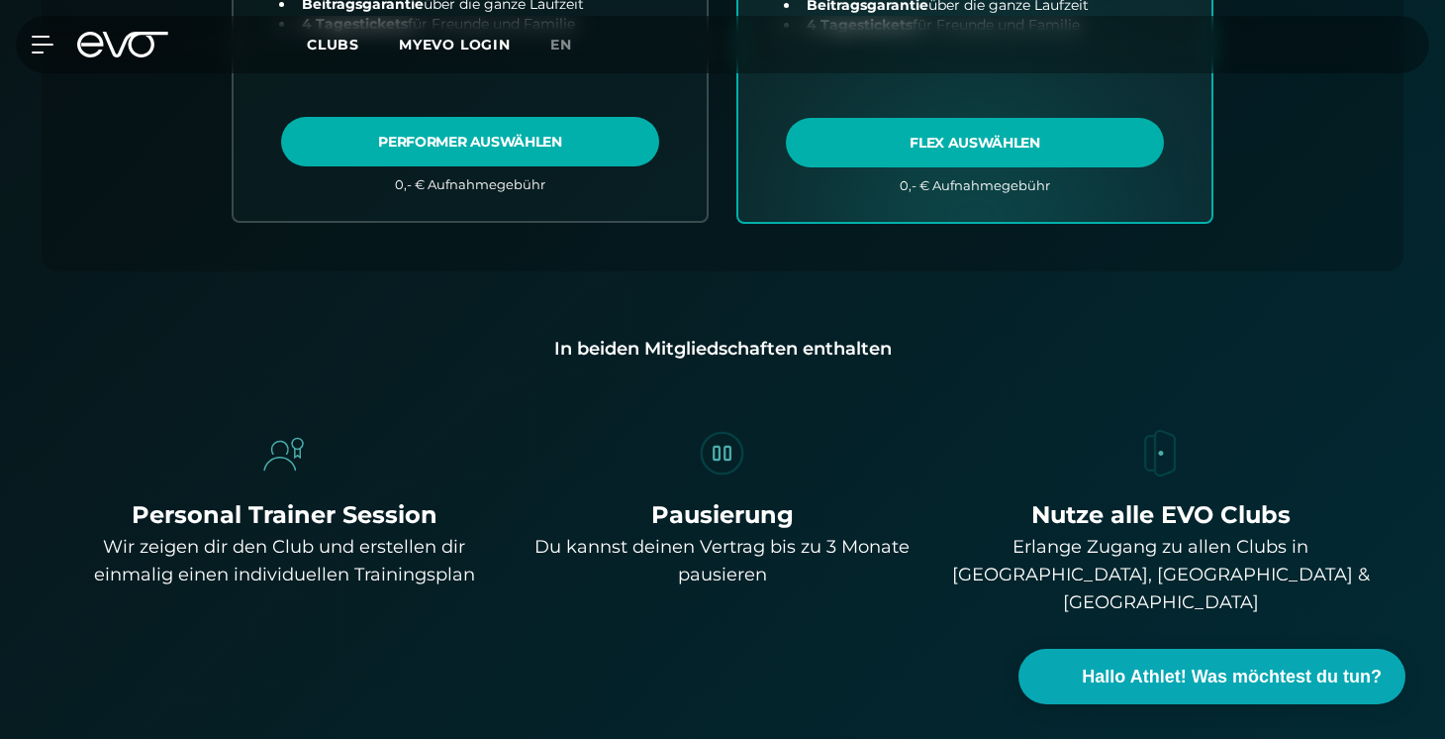
scroll to position [1150, 0]
